Goal: Browse casually: Explore the website without a specific task or goal

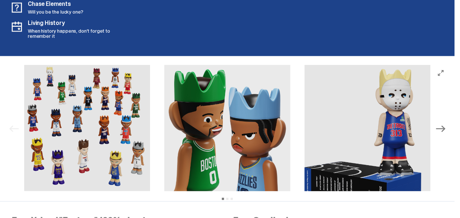
scroll to position [2313, 0]
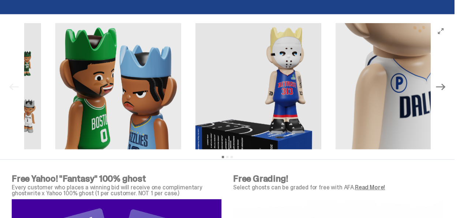
click at [65, 107] on img at bounding box center [118, 86] width 126 height 126
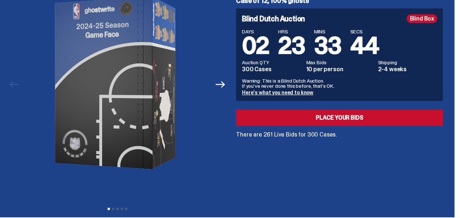
scroll to position [0, 0]
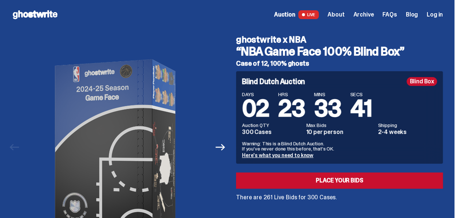
drag, startPoint x: 247, startPoint y: 52, endPoint x: 456, endPoint y: 49, distance: 208.7
click at [455, 49] on div "ghostwrite x NBA “NBA Game Face 100% Blind Box” Case of 12, 100% ghosts Previou…" at bounding box center [227, 154] width 455 height 250
click at [220, 25] on div "Open main menu Home Auction LIVE About Archive FAQs Blog Log in" at bounding box center [227, 14] width 455 height 29
